Goal: Check status: Check status

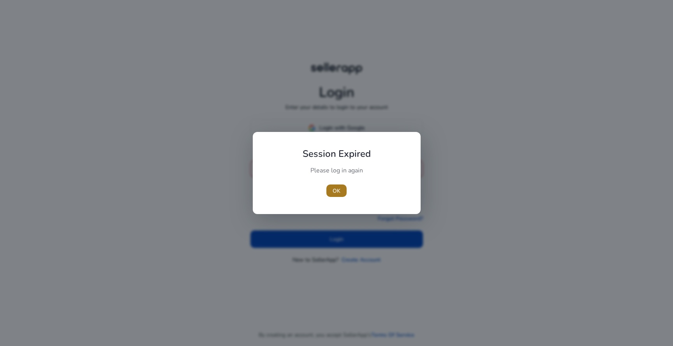
click at [337, 193] on span "OK" at bounding box center [336, 191] width 8 height 8
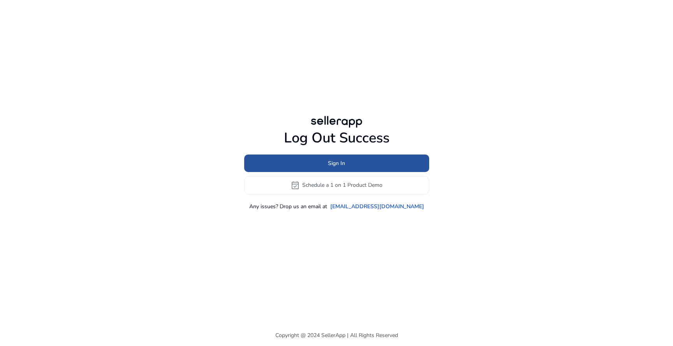
click at [342, 165] on span "Sign In" at bounding box center [336, 163] width 17 height 8
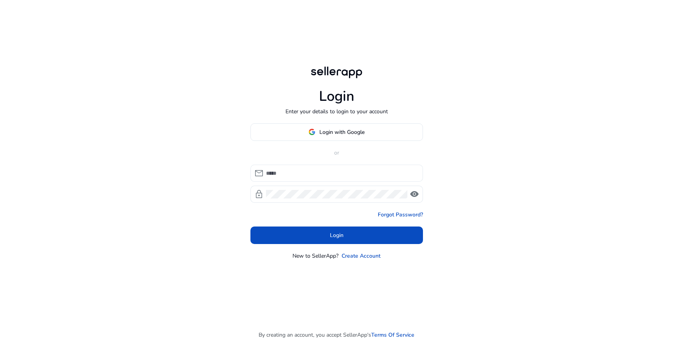
click at [344, 178] on div at bounding box center [341, 173] width 151 height 17
click at [346, 171] on input at bounding box center [341, 173] width 151 height 9
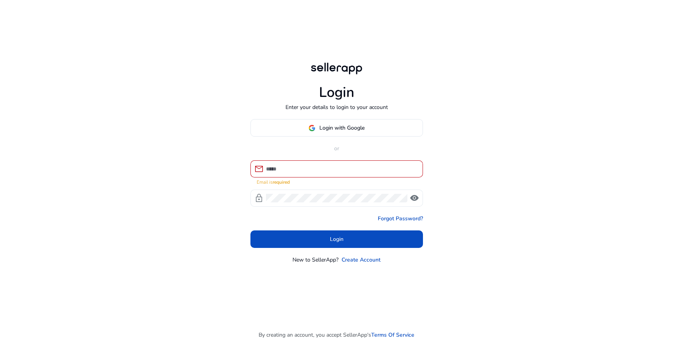
type input "**********"
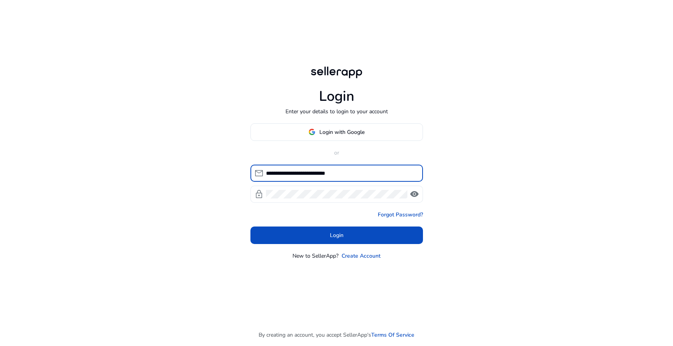
click button "Login" at bounding box center [336, 236] width 172 height 18
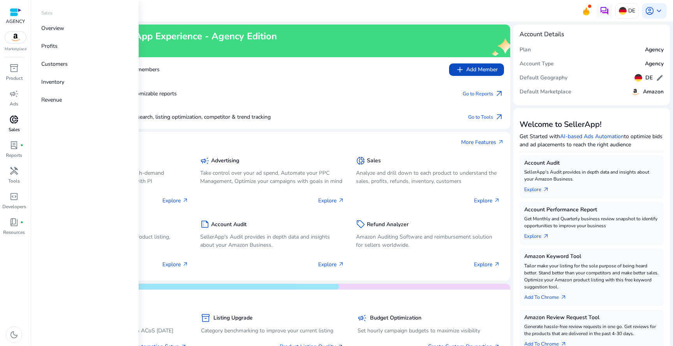
click at [18, 127] on p "Sales" at bounding box center [14, 129] width 11 height 7
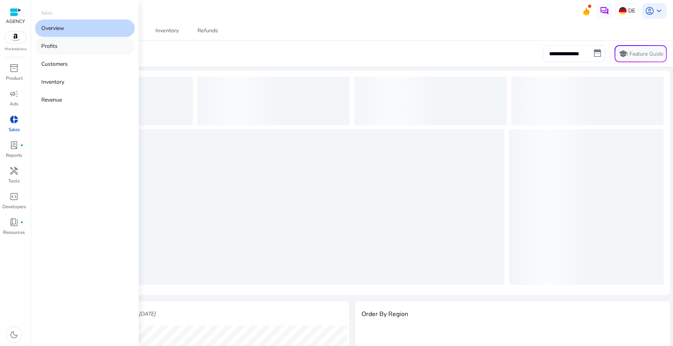
click at [56, 44] on p "Profits" at bounding box center [49, 46] width 16 height 8
